Goal: Task Accomplishment & Management: Manage account settings

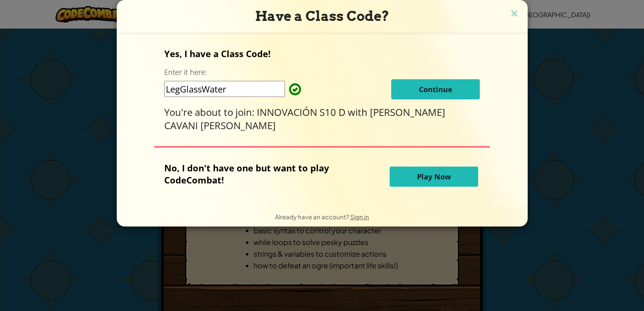
click at [434, 84] on button "Continue" at bounding box center [435, 89] width 89 height 20
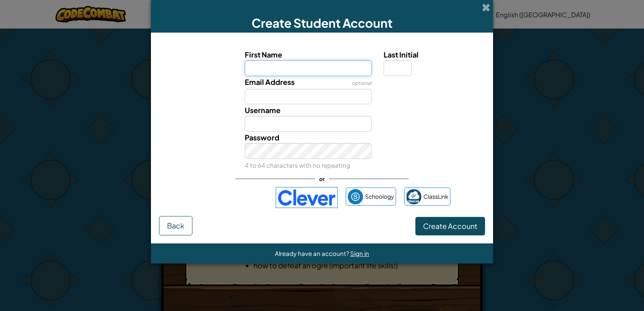
click at [273, 72] on input "First Name" at bounding box center [308, 68] width 127 height 16
type input "[PERSON_NAME]"
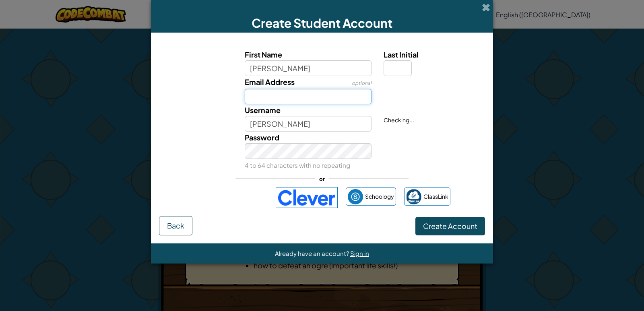
click at [303, 99] on input "Email Address" at bounding box center [308, 97] width 127 height 16
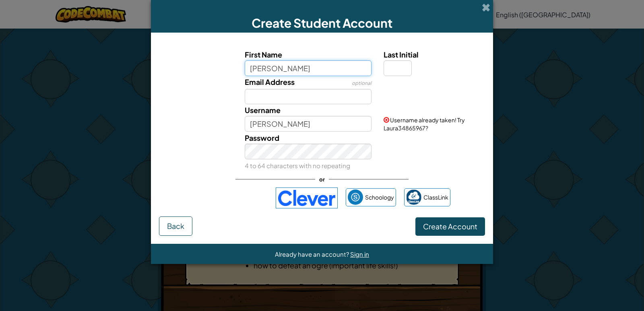
click at [308, 64] on input "[PERSON_NAME]" at bounding box center [308, 68] width 127 height 16
type input "l"
type input "L4aura"
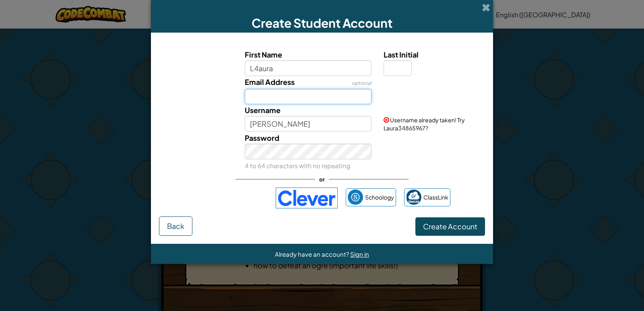
type input "L4aura"
click at [355, 99] on input "Email Address" at bounding box center [308, 97] width 127 height 16
type input "[PERSON_NAME][EMAIL_ADDRESS][PERSON_NAME][PERSON_NAME][DOMAIN_NAME]"
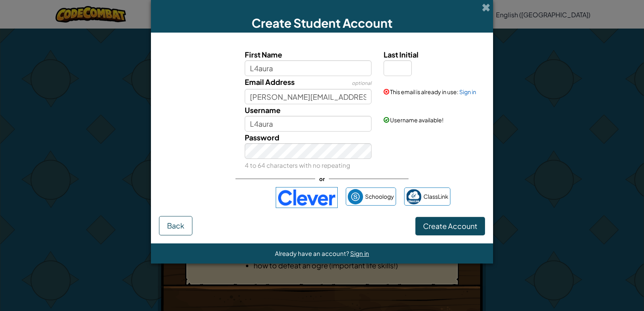
click at [471, 95] on div "This email is already in use: Sign in" at bounding box center [434, 86] width 112 height 20
click at [471, 95] on link "Sign in" at bounding box center [467, 91] width 17 height 7
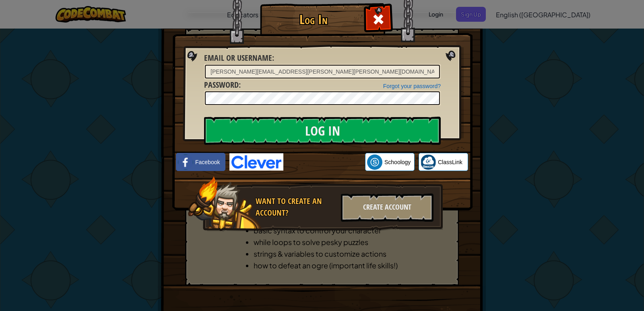
click at [338, 90] on div "Forgot your password? Password :" at bounding box center [322, 92] width 237 height 27
click at [402, 83] on link "Forgot your password?" at bounding box center [412, 86] width 58 height 6
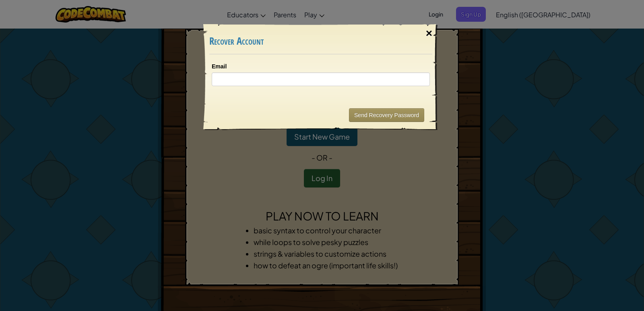
click at [429, 27] on div "×" at bounding box center [429, 33] width 19 height 23
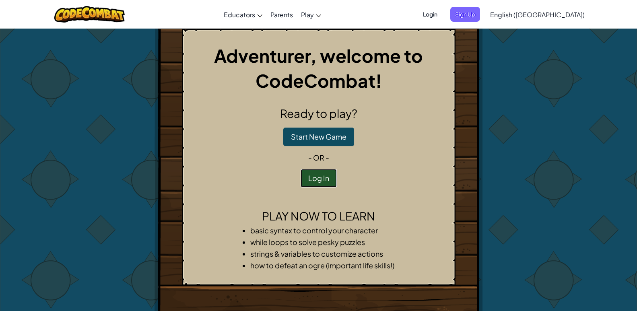
click at [314, 179] on button "Log In" at bounding box center [319, 178] width 36 height 19
